Goal: Task Accomplishment & Management: Complete application form

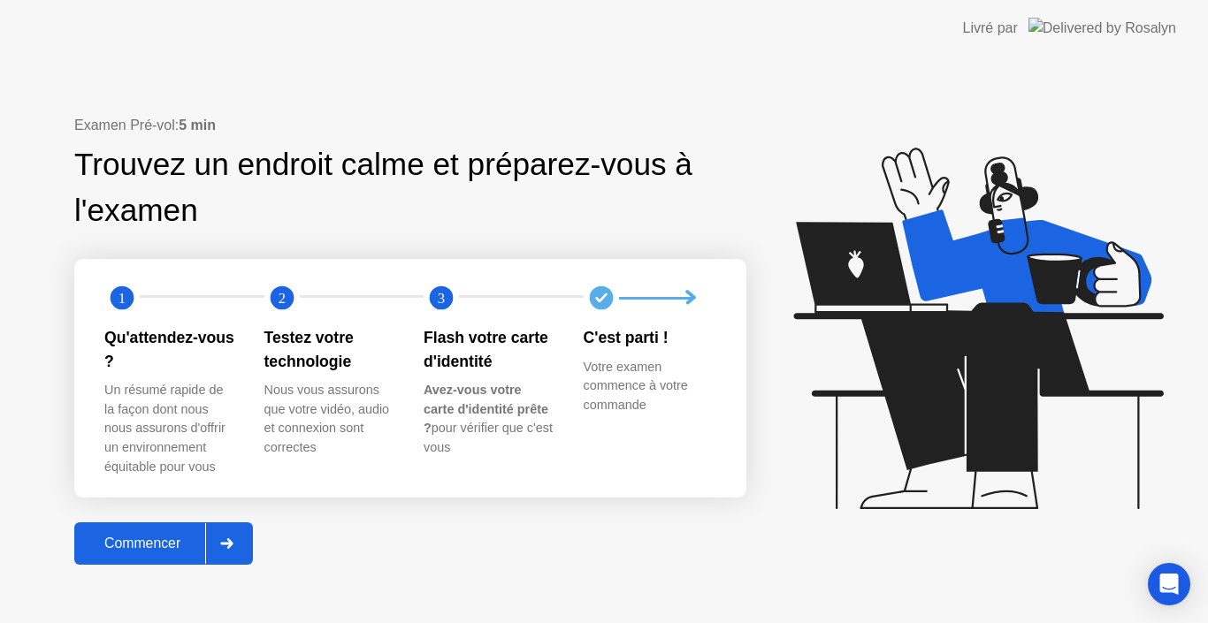
click at [797, 414] on icon at bounding box center [974, 336] width 456 height 453
click at [141, 536] on div "Commencer" at bounding box center [143, 544] width 126 height 16
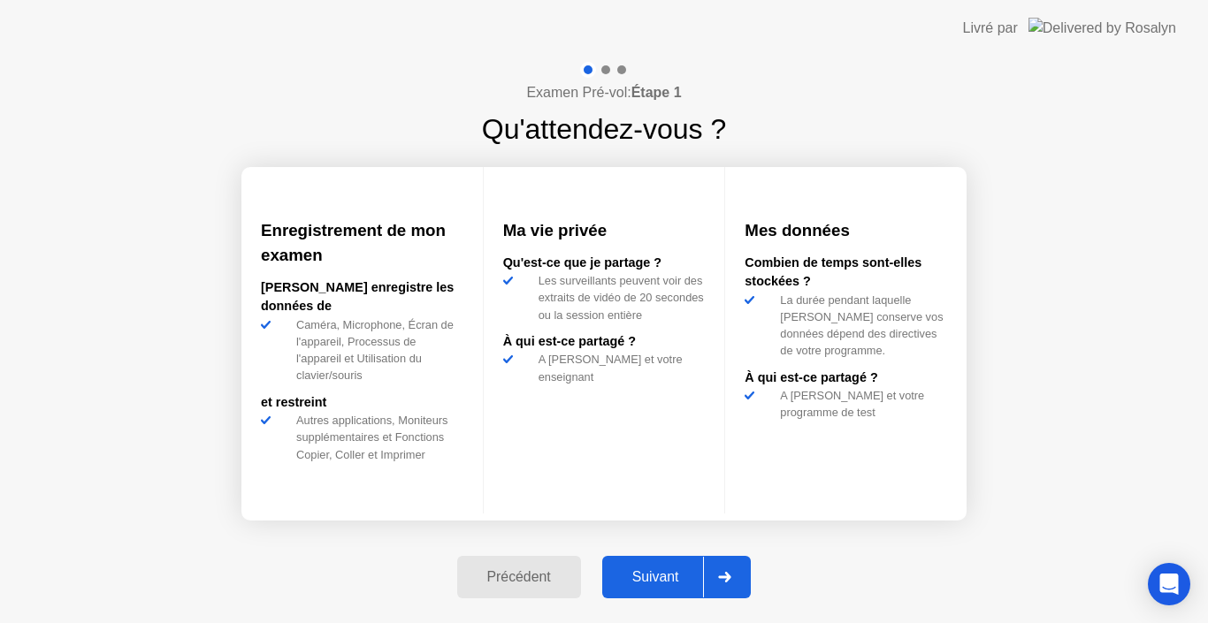
click at [692, 571] on div "Suivant" at bounding box center [655, 577] width 96 height 16
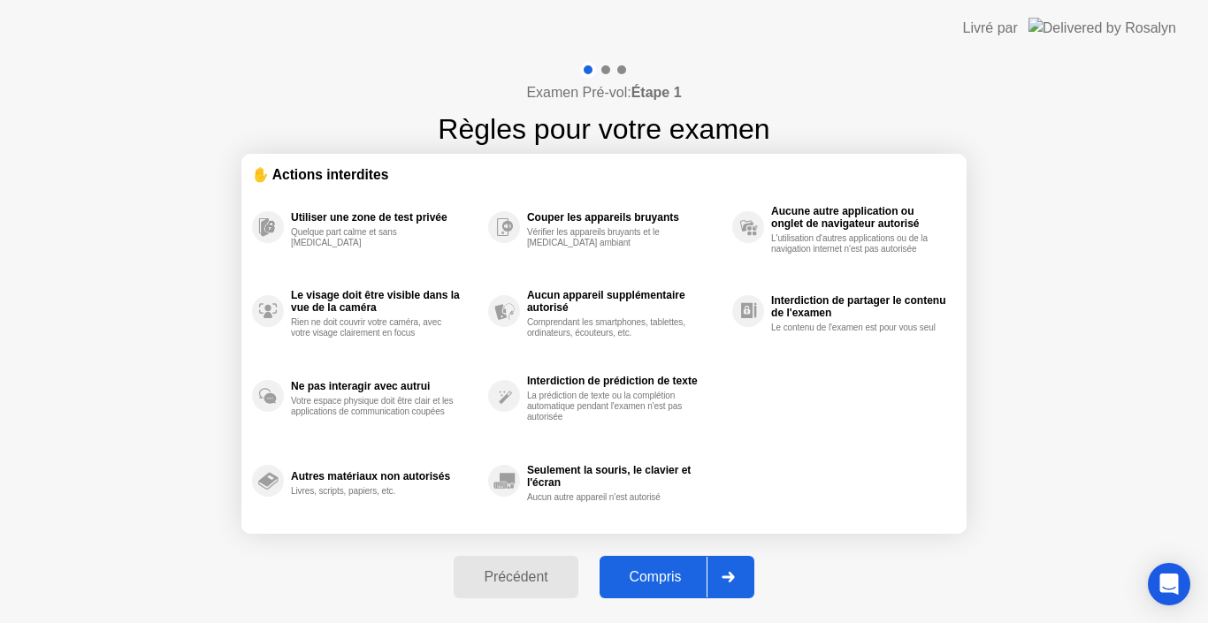
click at [692, 571] on div "Compris" at bounding box center [656, 577] width 102 height 16
select select "Available cameras"
select select "Available speakers"
select select "Available microphones"
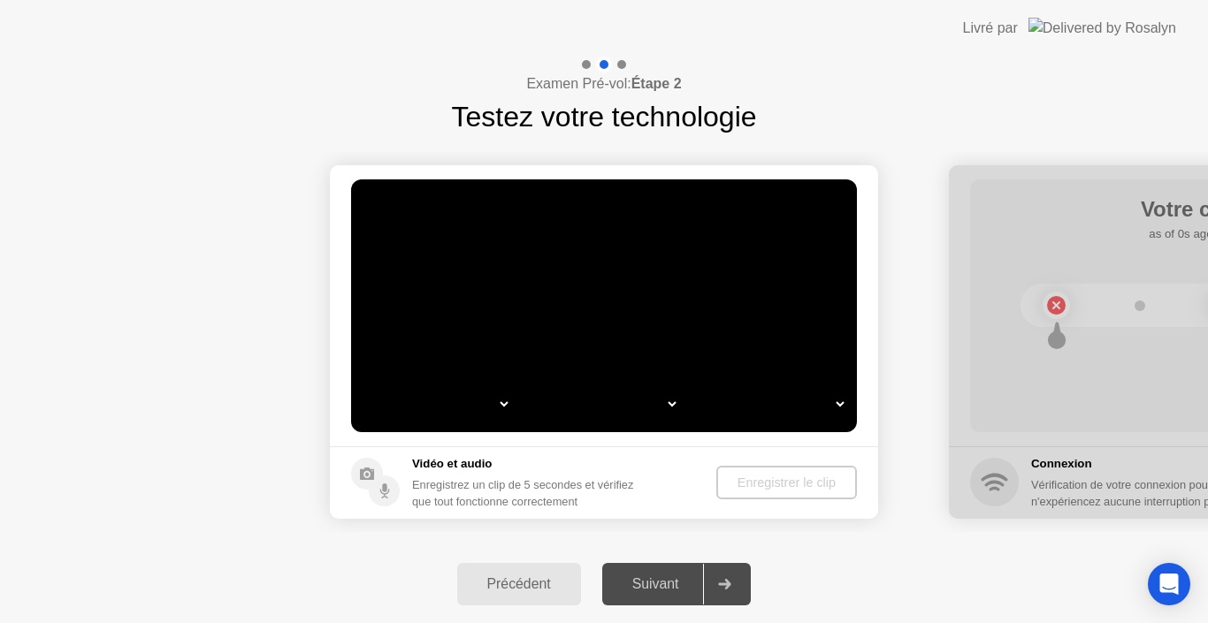
select select "*"
select select "**********"
select select "*******"
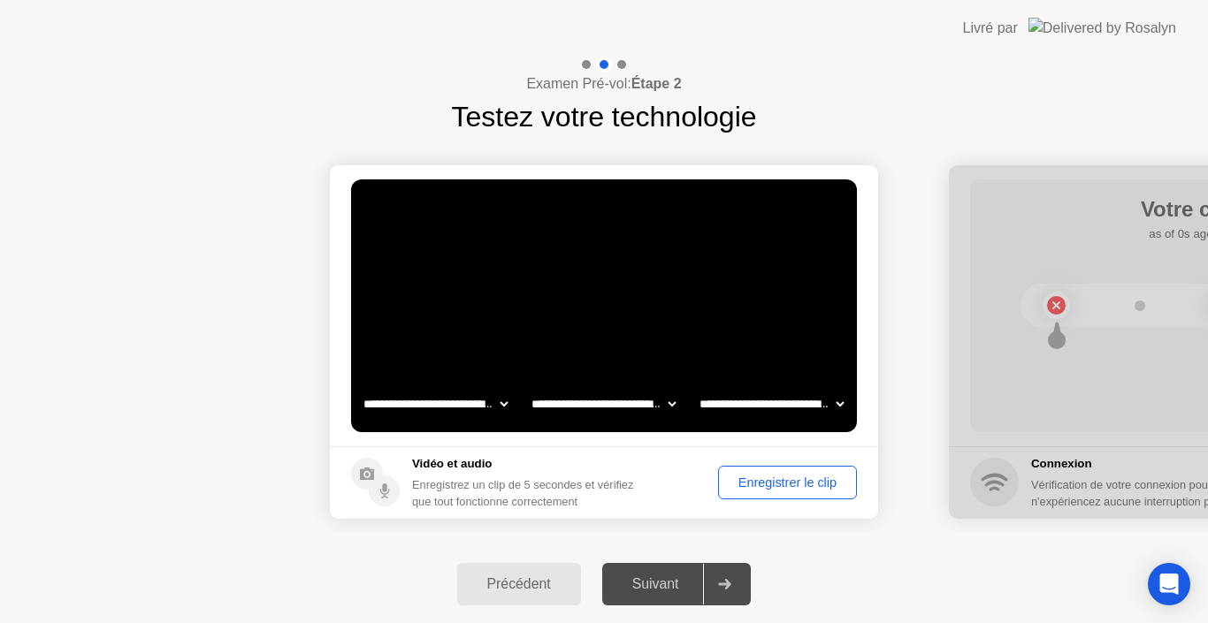
click at [668, 400] on select "**********" at bounding box center [603, 403] width 151 height 35
click at [775, 400] on select "**********" at bounding box center [771, 403] width 151 height 35
select select "**********"
click at [696, 386] on select "**********" at bounding box center [771, 403] width 151 height 35
click at [769, 485] on div "Enregistrer le clip" at bounding box center [787, 483] width 126 height 14
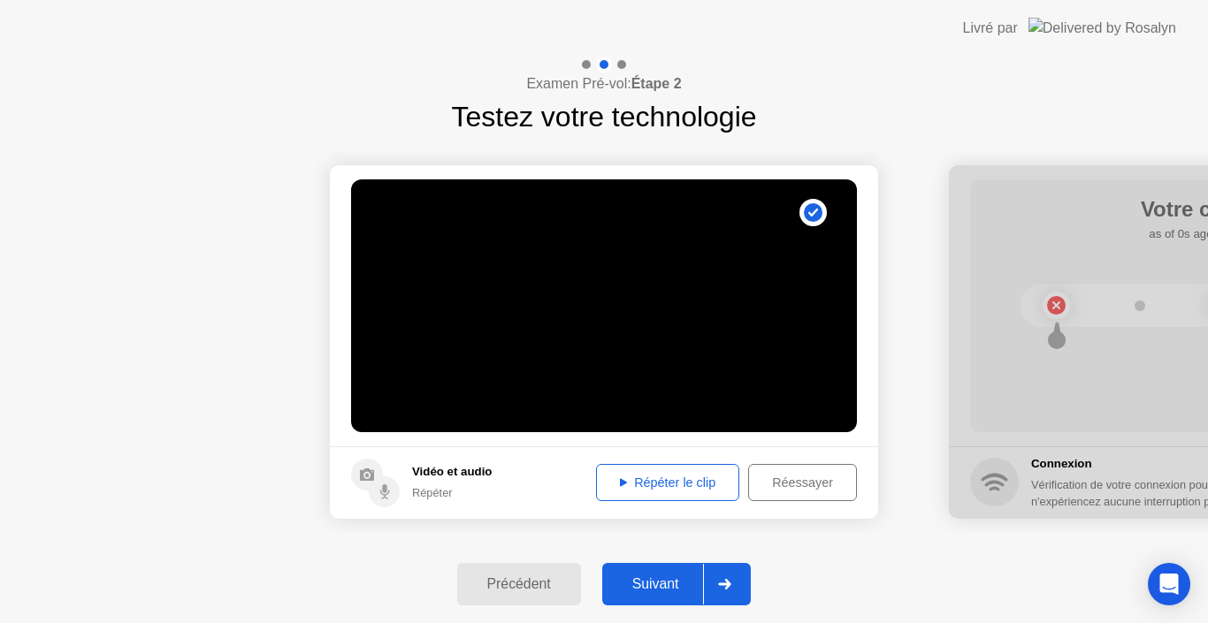
click at [697, 488] on div "Répéter le clip" at bounding box center [667, 483] width 131 height 14
click at [659, 589] on div "Suivant" at bounding box center [655, 584] width 96 height 16
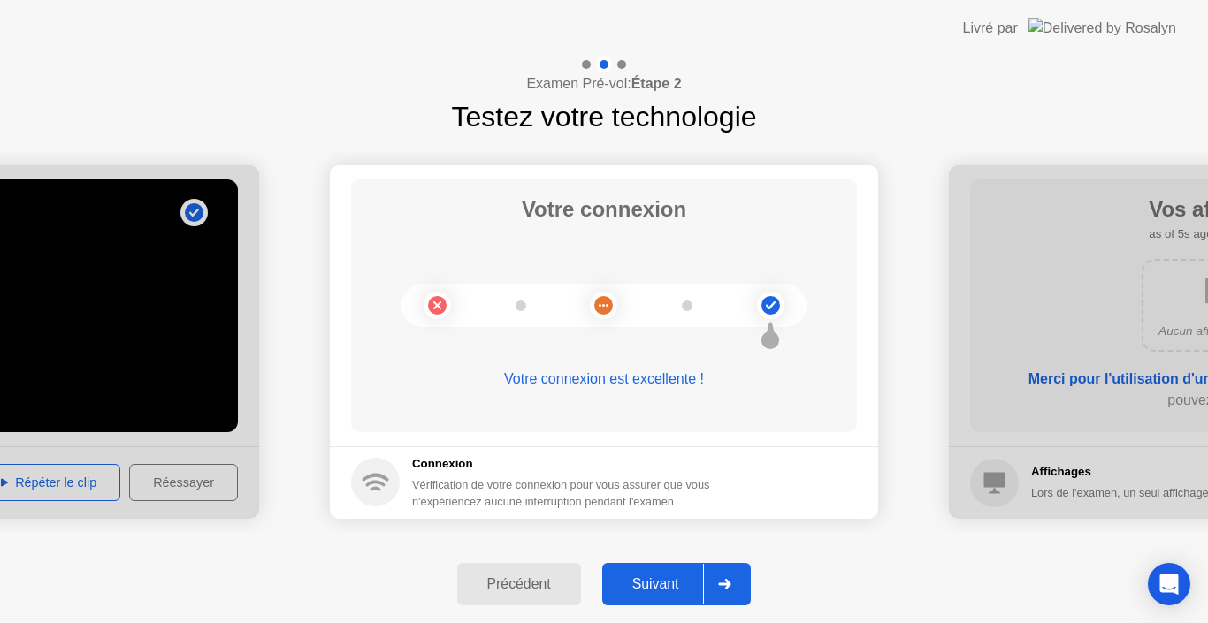
click at [659, 589] on div "Suivant" at bounding box center [655, 584] width 96 height 16
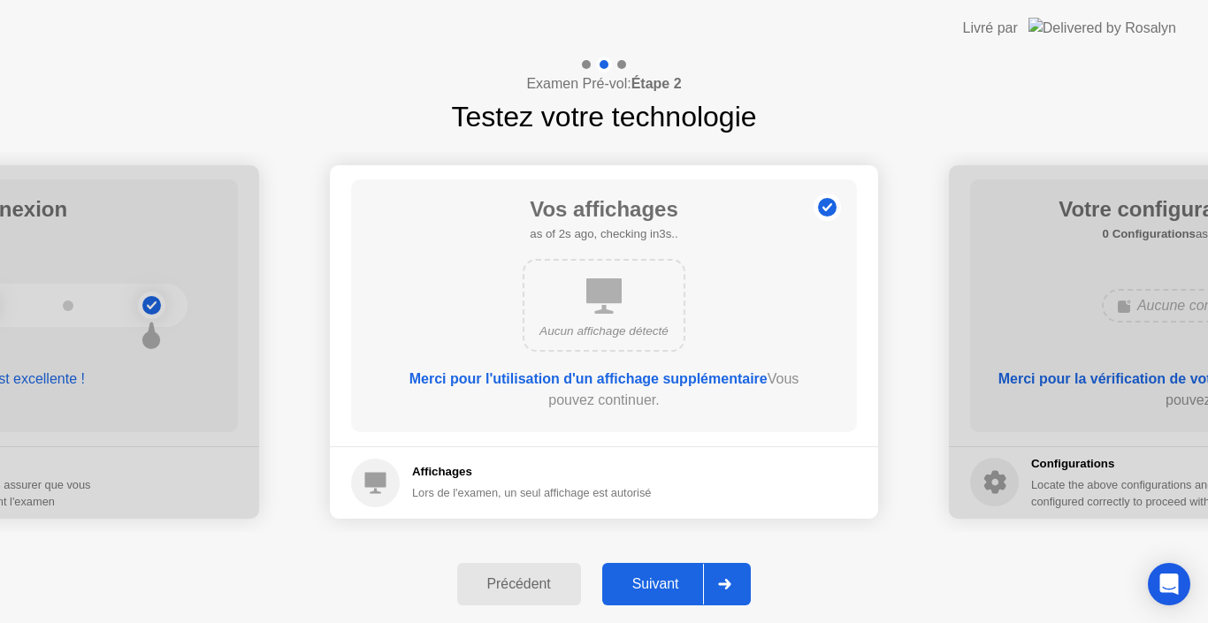
click at [627, 602] on button "Suivant" at bounding box center [676, 584] width 149 height 42
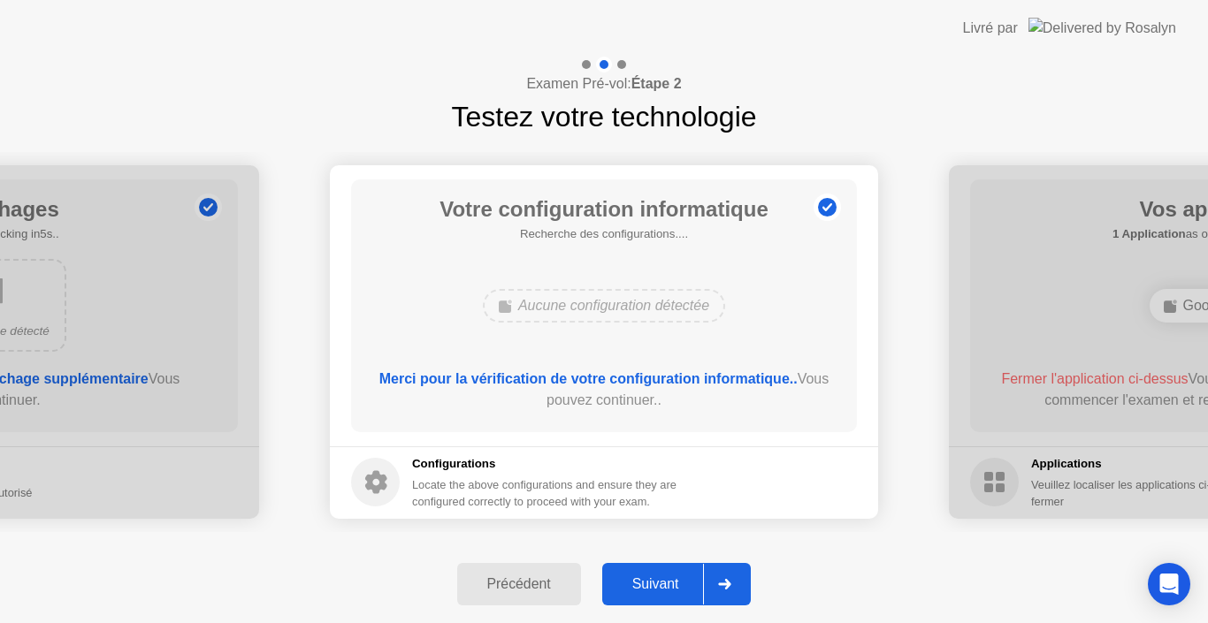
click at [658, 586] on div "Suivant" at bounding box center [655, 584] width 96 height 16
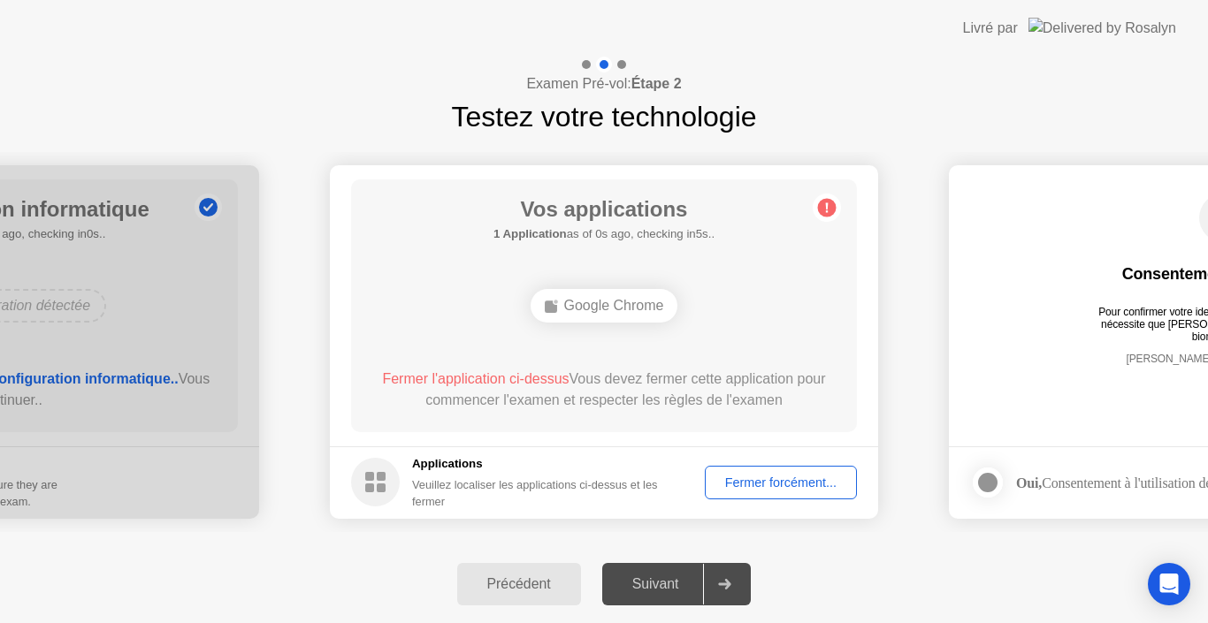
click at [782, 482] on div "Fermer forcément..." at bounding box center [781, 483] width 140 height 14
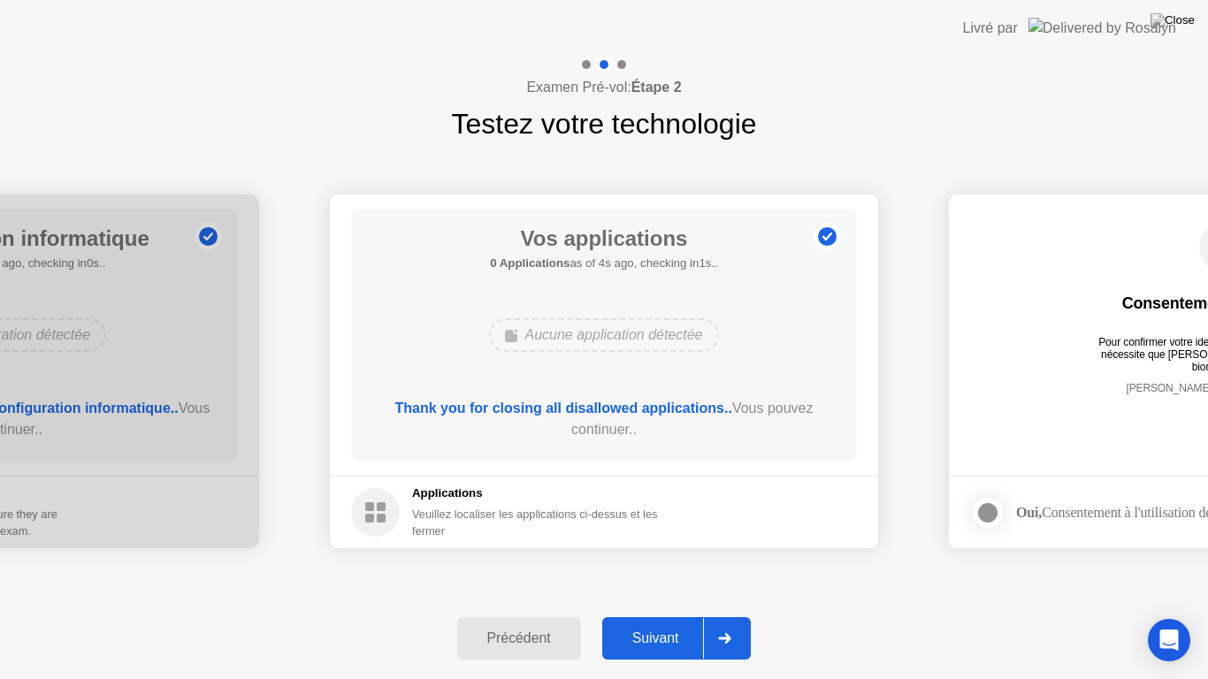
click at [668, 622] on div "Suivant" at bounding box center [655, 638] width 96 height 16
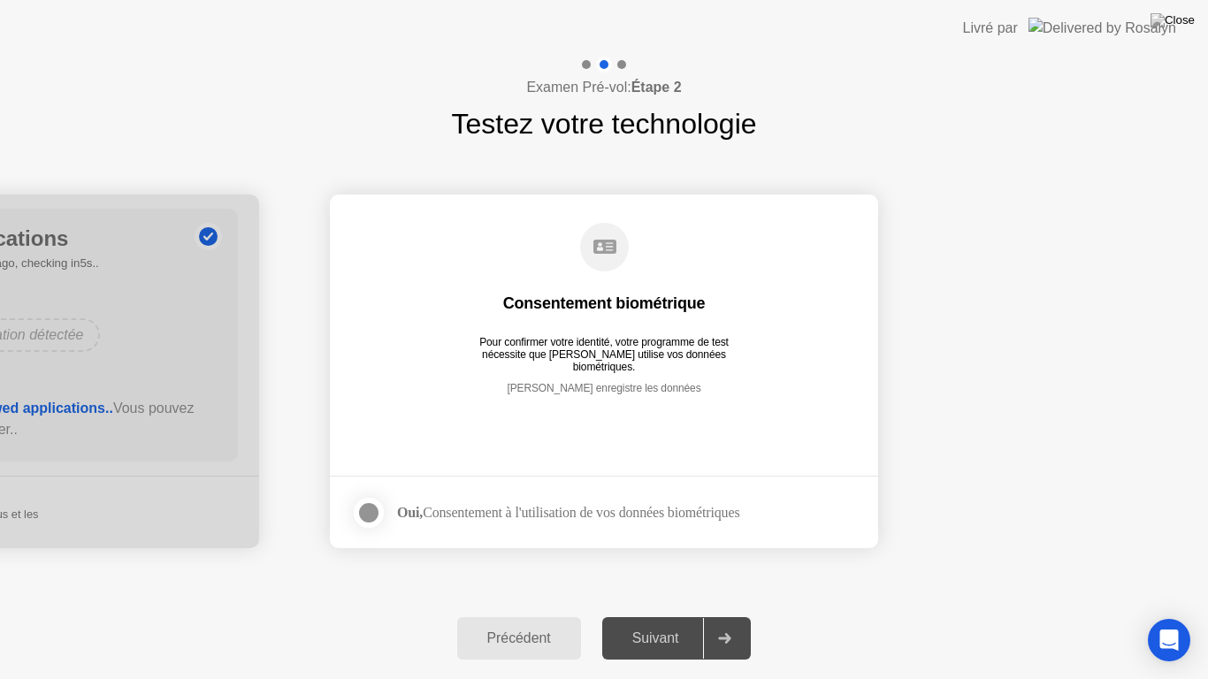
click at [668, 622] on div "Suivant" at bounding box center [655, 638] width 96 height 16
click at [368, 502] on div at bounding box center [368, 512] width 21 height 21
click at [667, 622] on button "Suivant" at bounding box center [676, 638] width 149 height 42
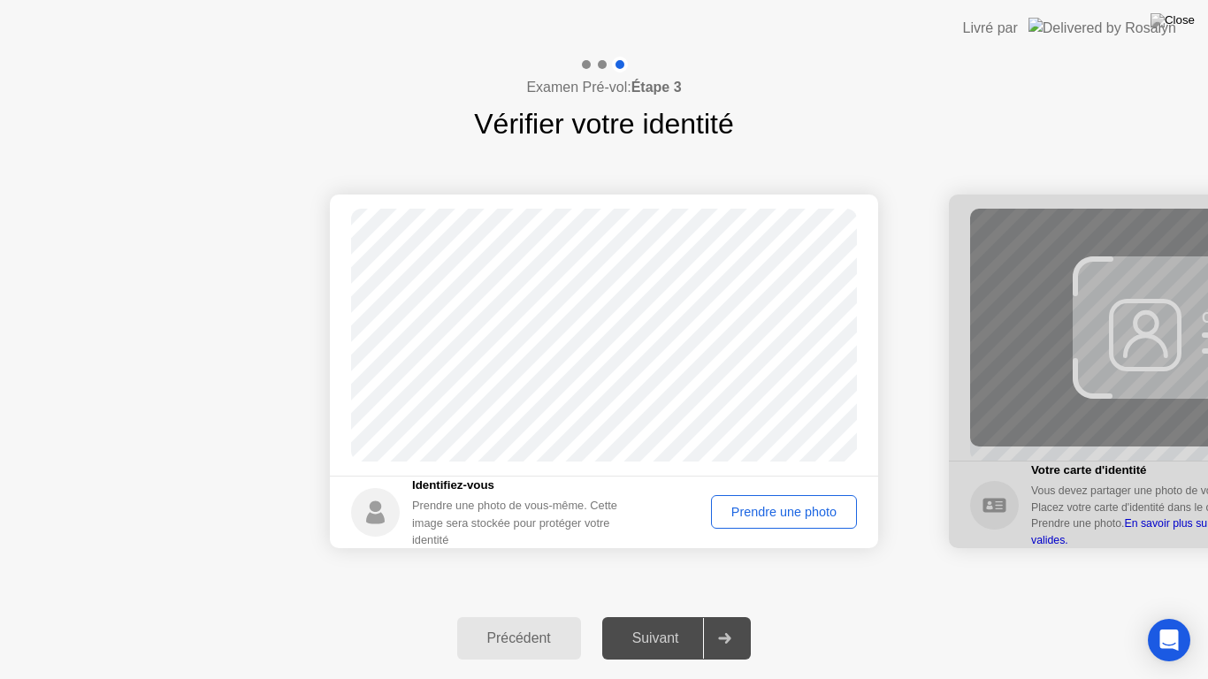
click at [775, 510] on div "Prendre une photo" at bounding box center [783, 512] width 133 height 14
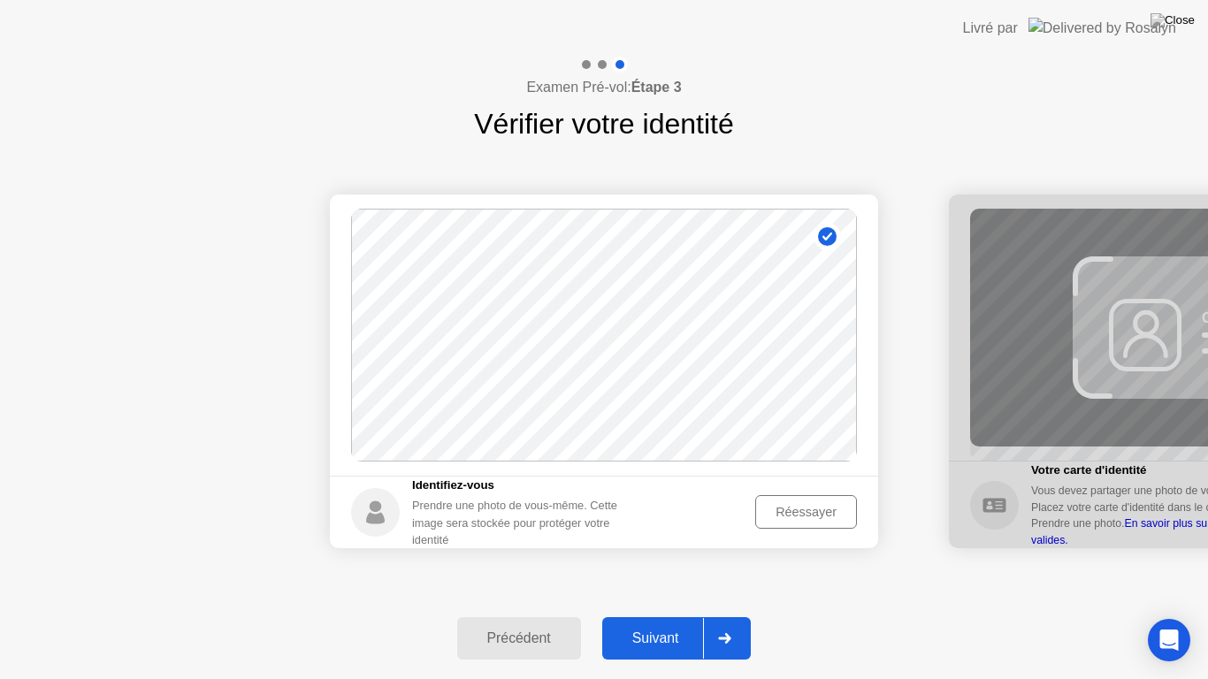
click at [787, 506] on div "Réessayer" at bounding box center [805, 512] width 89 height 14
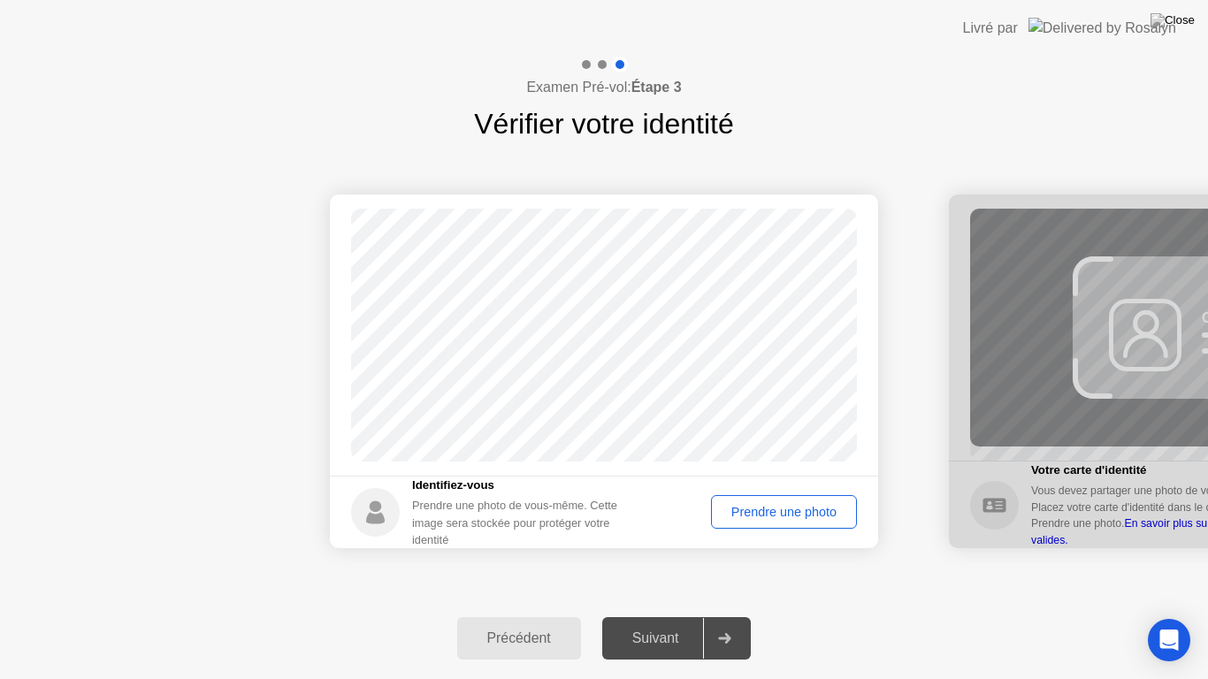
click at [773, 507] on div "Prendre une photo" at bounding box center [783, 512] width 133 height 14
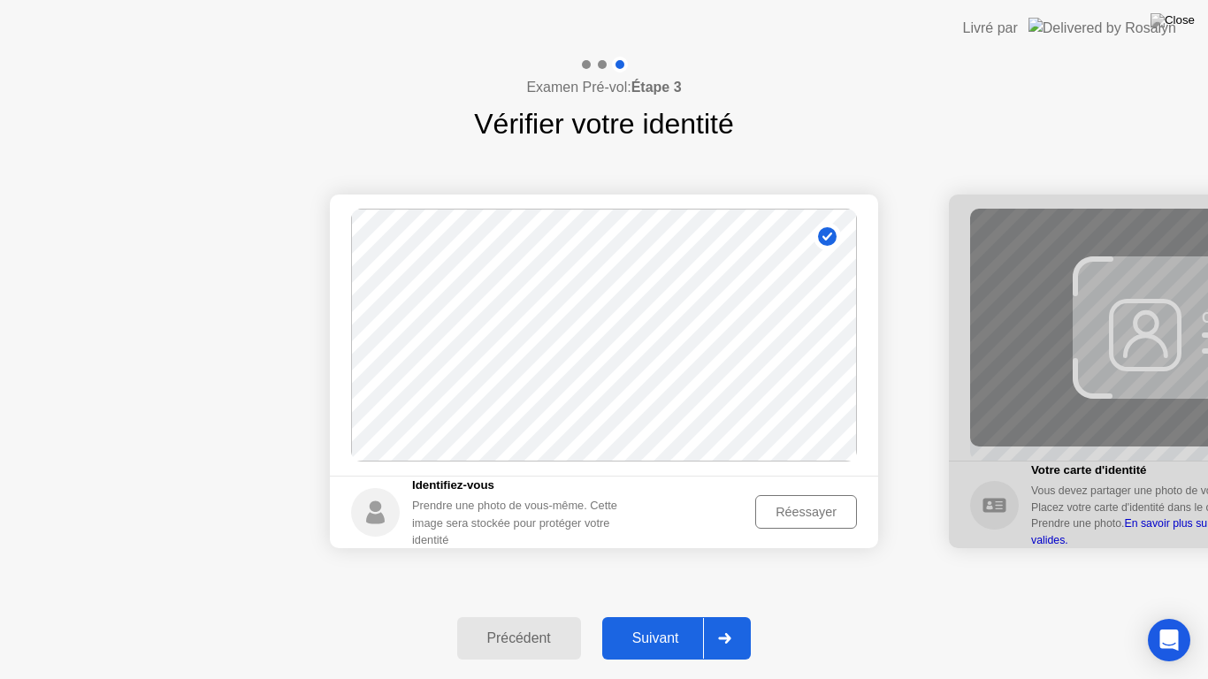
click at [649, 622] on div "Suivant" at bounding box center [655, 638] width 96 height 16
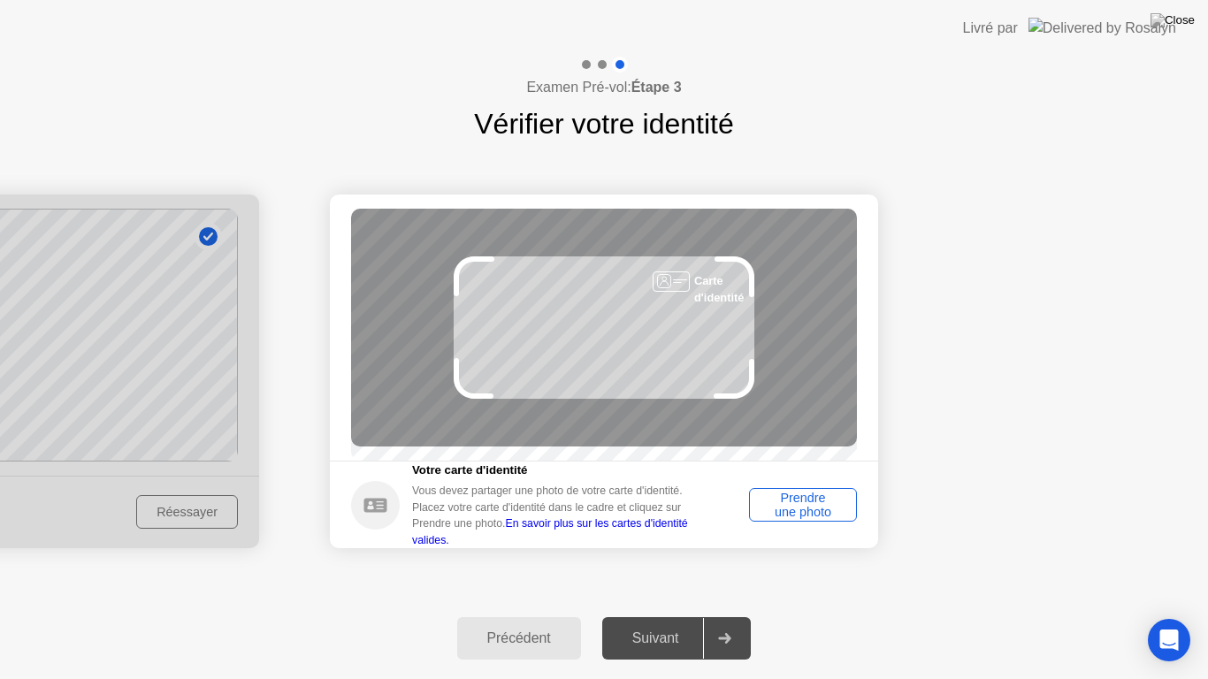
click at [793, 519] on div "Prendre une photo" at bounding box center [802, 505] width 95 height 28
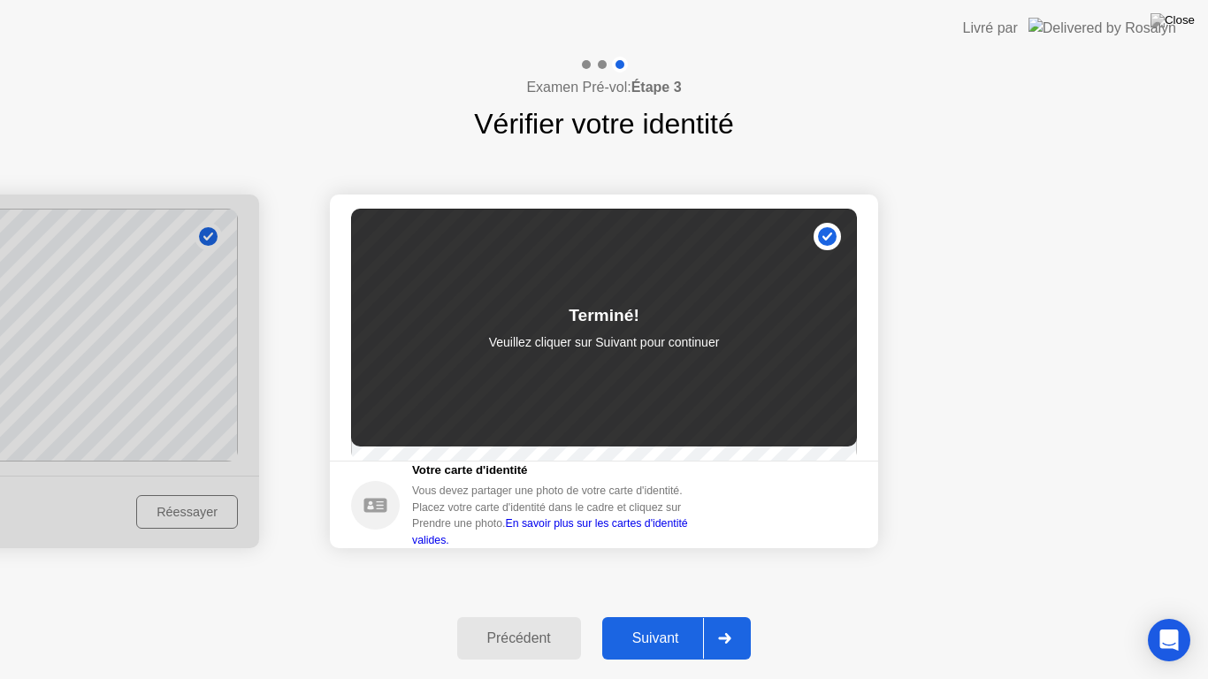
click at [667, 622] on div "Suivant" at bounding box center [655, 638] width 96 height 16
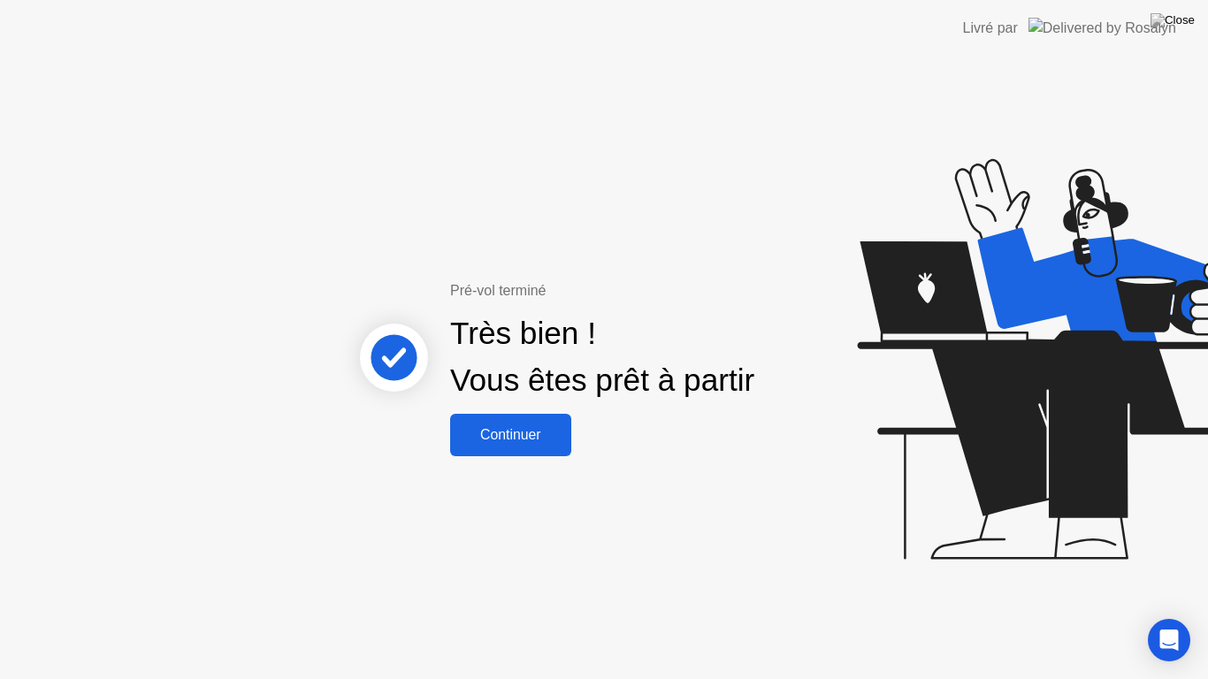
click at [515, 439] on div "Continuer" at bounding box center [510, 435] width 110 height 16
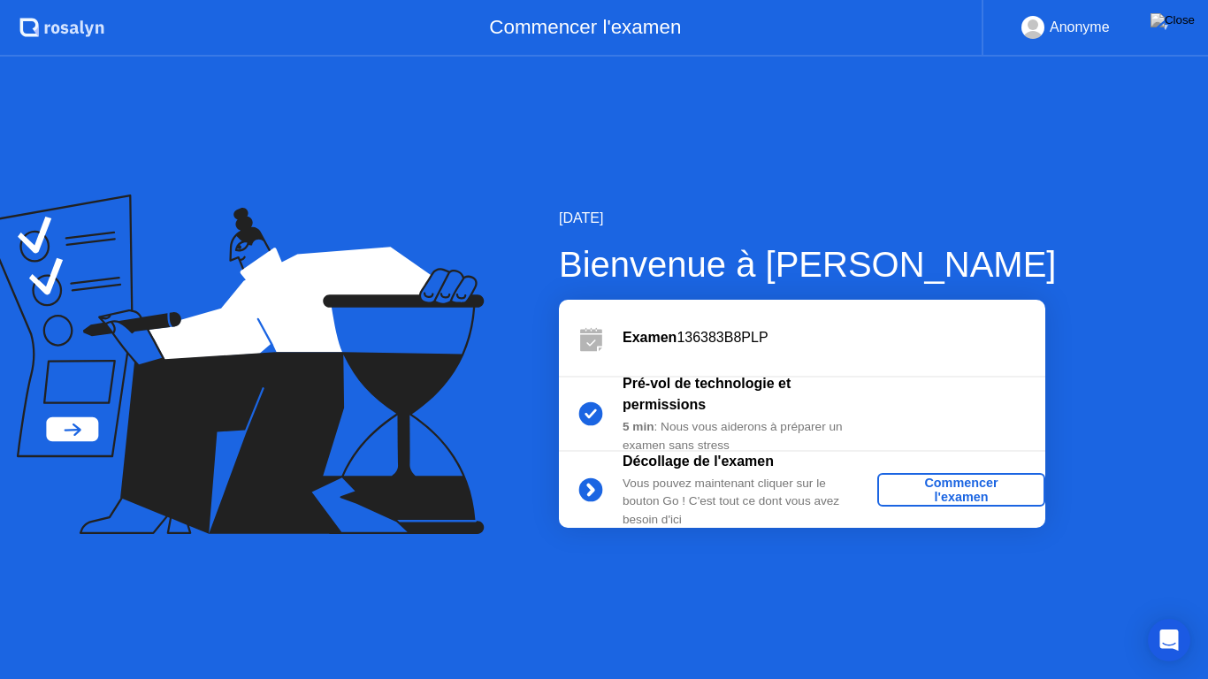
click at [1101, 14] on div "Anonyme ▼" at bounding box center [1094, 28] width 226 height 57
click at [1162, 24] on div "▼" at bounding box center [1165, 27] width 9 height 23
click at [1073, 32] on div "Anonyme" at bounding box center [1079, 27] width 60 height 23
click at [941, 478] on div "Commencer l'examen" at bounding box center [961, 490] width 154 height 28
